Goal: Transaction & Acquisition: Purchase product/service

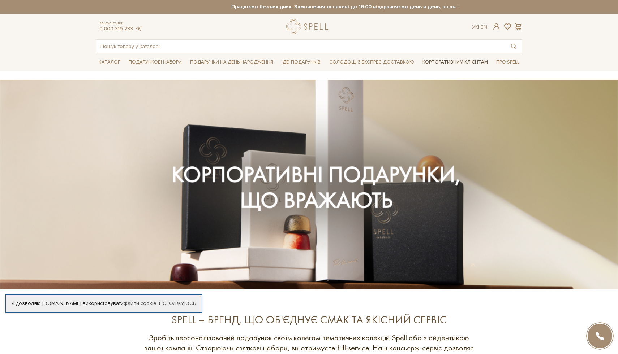
click at [443, 62] on link "Корпоративним клієнтам" at bounding box center [454, 62] width 71 height 12
click at [444, 62] on link "Корпоративним клієнтам" at bounding box center [454, 62] width 71 height 12
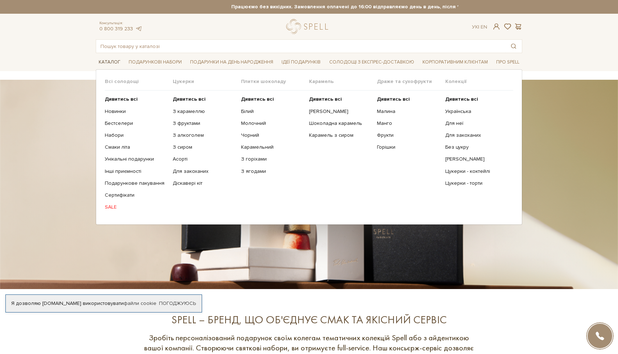
click at [106, 63] on span "Каталог" at bounding box center [109, 62] width 27 height 11
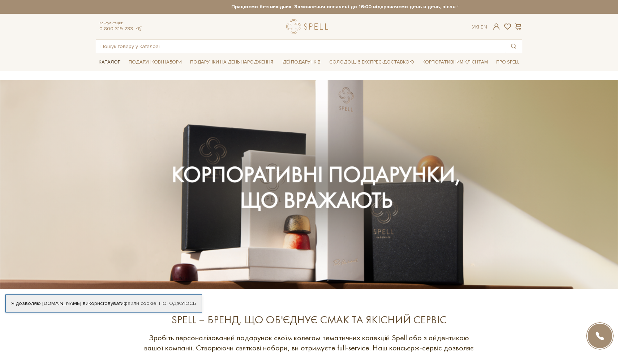
click at [106, 63] on span "Каталог" at bounding box center [109, 62] width 27 height 11
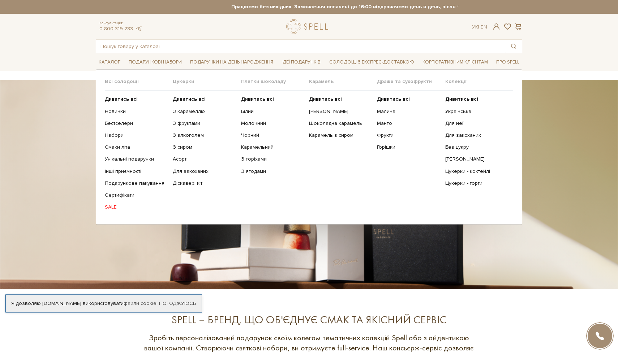
click at [111, 208] on link "SALE" at bounding box center [136, 207] width 62 height 7
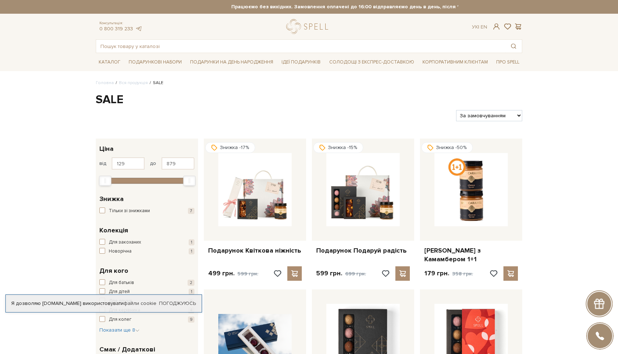
click at [481, 117] on select "За замовчуванням За Ціною (зростання) За Ціною (зменшення) Новинки За популярні…" at bounding box center [489, 115] width 66 height 11
select select "https://spellchocolate.com/our-productions/sale/?sort=p.price&order=DESC"
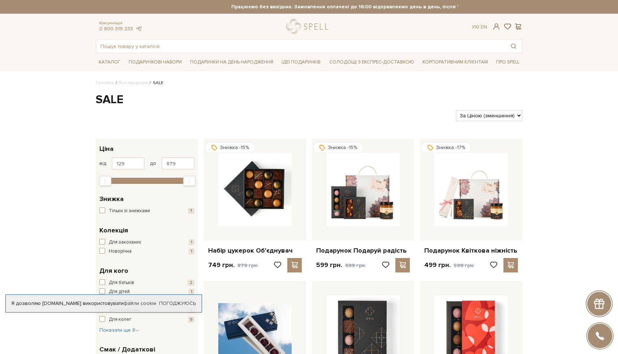
select select "https://spellchocolate.com/our-productions/sale/?sort=p.price&order=ASC"
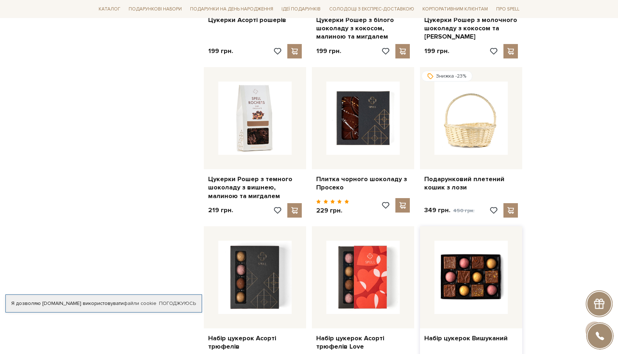
scroll to position [573, 0]
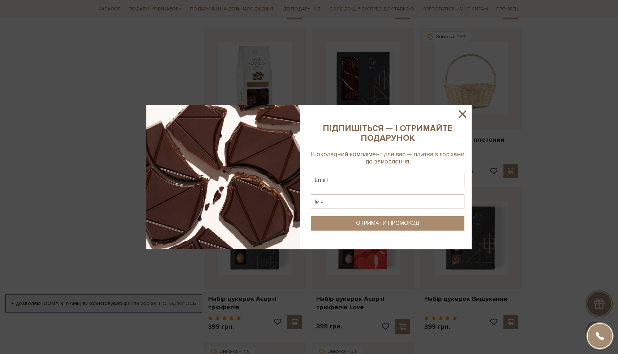
click at [460, 114] on icon at bounding box center [462, 114] width 12 height 12
